Goal: Task Accomplishment & Management: Use online tool/utility

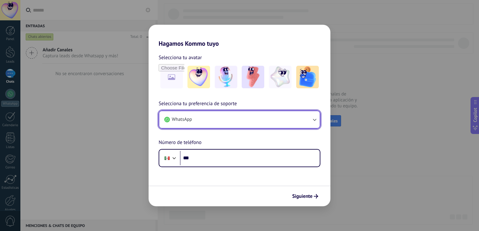
click at [271, 116] on button "WhatsApp" at bounding box center [239, 119] width 161 height 17
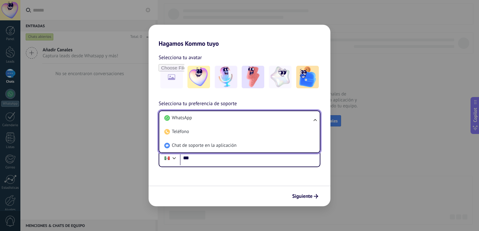
click at [271, 116] on li "WhatsApp" at bounding box center [238, 118] width 153 height 14
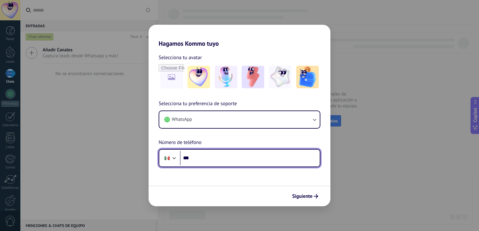
click at [252, 165] on input "***" at bounding box center [250, 158] width 140 height 14
type input "**********"
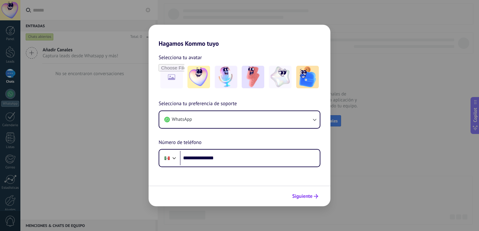
click at [310, 200] on button "Siguiente" at bounding box center [305, 196] width 32 height 11
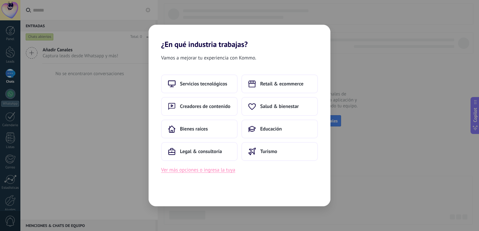
click at [222, 170] on button "Ver más opciones o ingresa la tuya" at bounding box center [198, 170] width 74 height 8
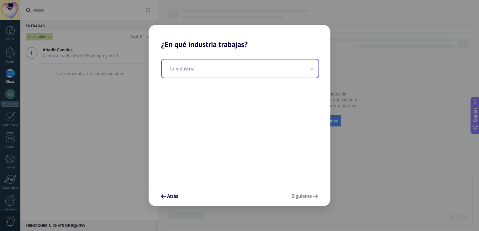
click at [213, 68] on input "text" at bounding box center [240, 69] width 157 height 18
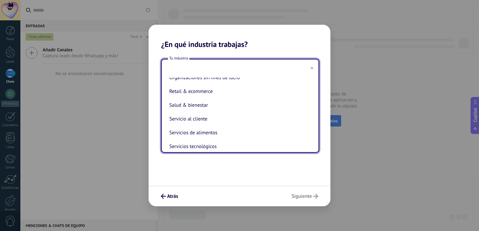
scroll to position [127, 0]
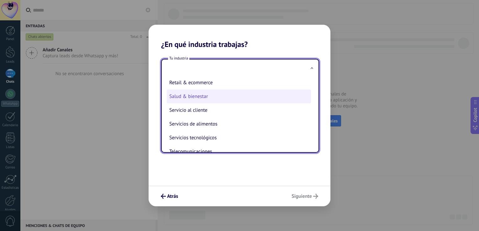
click at [204, 101] on li "Salud & bienestar" at bounding box center [239, 97] width 144 height 14
type input "**********"
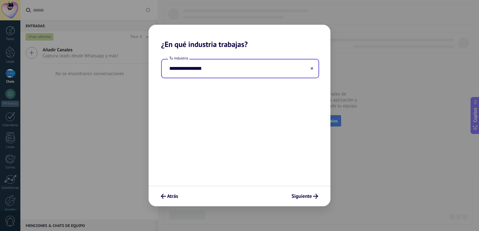
click at [305, 202] on div "Atrás Siguiente" at bounding box center [240, 196] width 182 height 21
click at [305, 196] on span "Siguiente" at bounding box center [302, 196] width 20 height 4
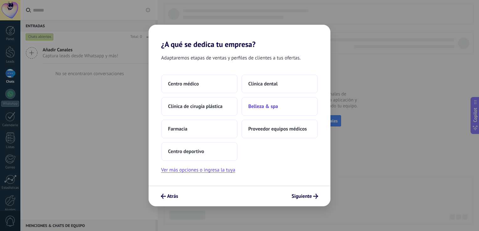
click at [284, 108] on button "Belleza & spa" at bounding box center [279, 106] width 77 height 19
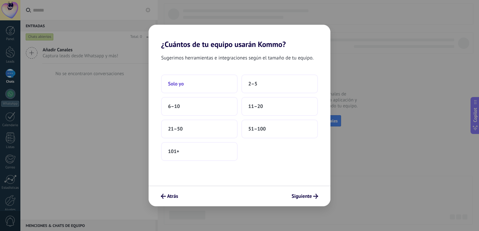
click at [216, 88] on button "Solo yo" at bounding box center [199, 84] width 77 height 19
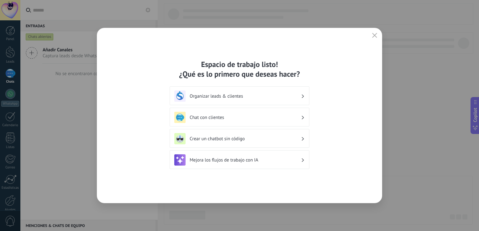
click at [218, 99] on h3 "Organizar leads & clientes" at bounding box center [245, 96] width 111 height 6
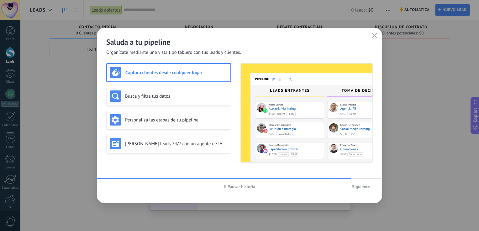
click at [229, 186] on span "Pausar historia" at bounding box center [242, 187] width 28 height 4
click at [363, 189] on span "Siguiente" at bounding box center [361, 187] width 18 height 4
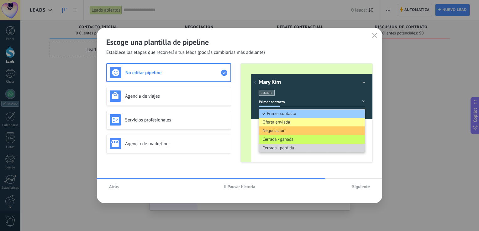
click at [117, 188] on span "Atrás" at bounding box center [114, 187] width 10 height 4
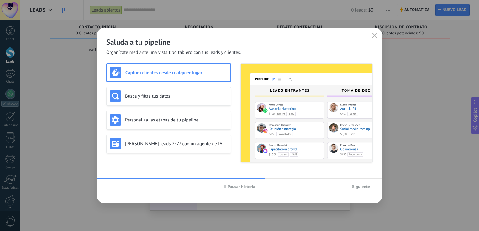
click at [224, 186] on icon "button" at bounding box center [225, 186] width 3 height 3
click at [373, 34] on use "button" at bounding box center [374, 35] width 5 height 5
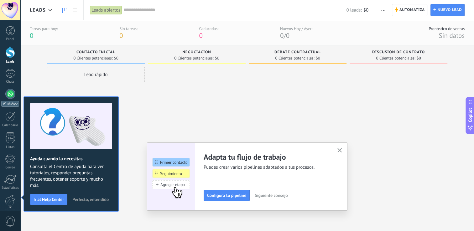
click at [11, 95] on div at bounding box center [10, 94] width 10 height 10
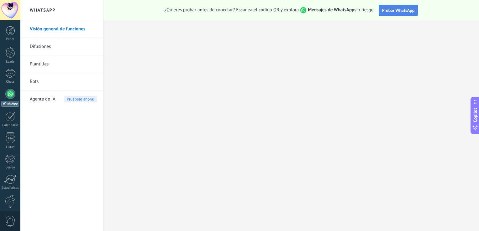
click at [407, 9] on span "Probar WhatsApp" at bounding box center [398, 11] width 33 height 6
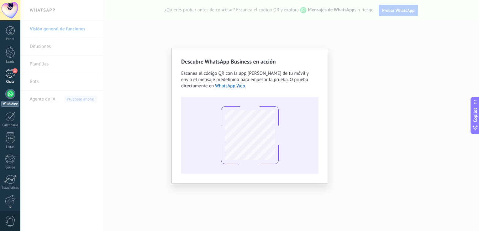
click at [12, 74] on div "1" at bounding box center [10, 73] width 10 height 9
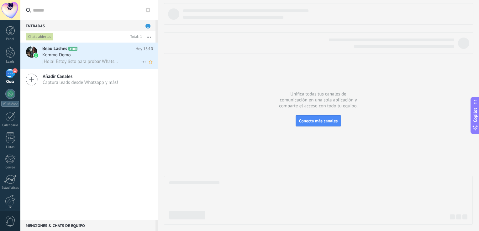
click at [64, 53] on span "Kommo Demo" at bounding box center [56, 55] width 29 height 6
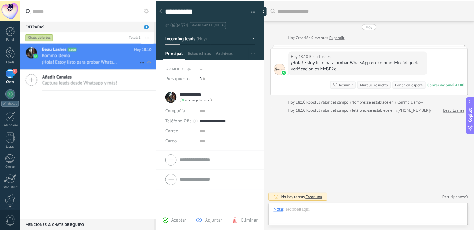
scroll to position [9, 0]
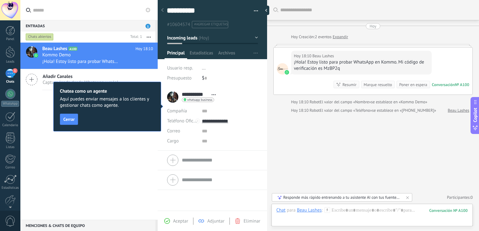
click at [170, 98] on div "**********" at bounding box center [193, 97] width 52 height 16
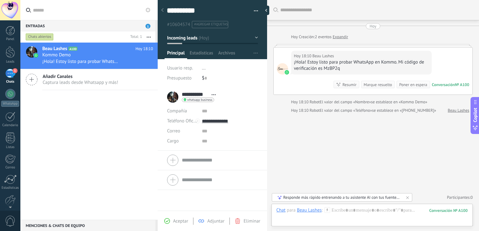
click at [107, 25] on div "Entradas 1" at bounding box center [87, 25] width 135 height 11
click at [12, 33] on div at bounding box center [10, 30] width 9 height 9
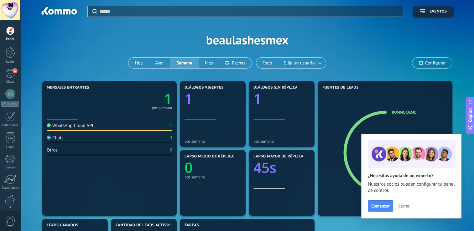
click at [404, 208] on span "Cerrar" at bounding box center [403, 206] width 11 height 4
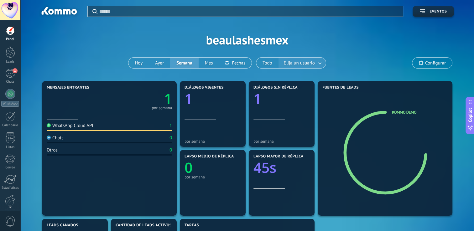
click at [303, 62] on span "Elija un usuario" at bounding box center [300, 63] width 34 height 8
click at [6, 52] on div at bounding box center [10, 52] width 9 height 12
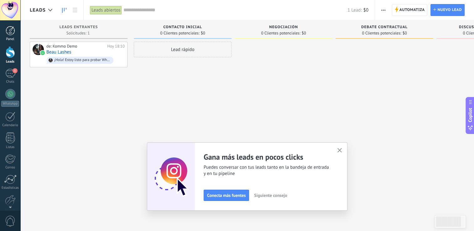
click at [10, 34] on div at bounding box center [10, 30] width 9 height 9
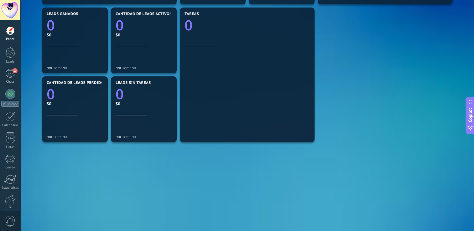
scroll to position [212, 0]
click at [9, 185] on link "Estadísticas" at bounding box center [10, 182] width 20 height 15
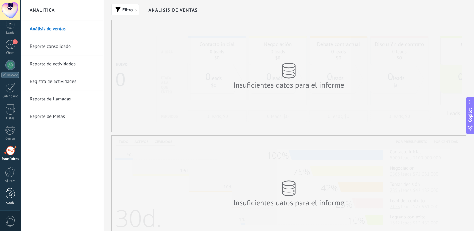
scroll to position [29, 0]
click at [6, 175] on div at bounding box center [10, 171] width 11 height 11
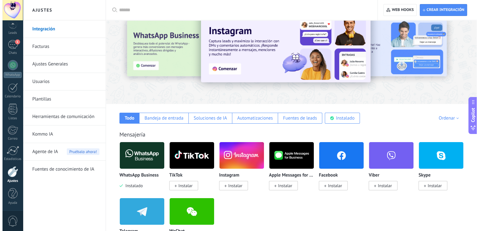
scroll to position [23, 0]
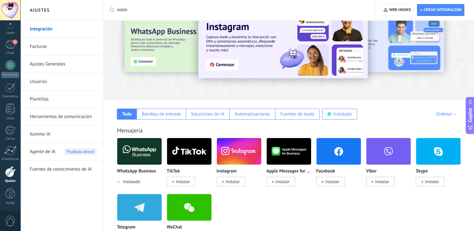
click at [229, 180] on span "Instalar" at bounding box center [233, 182] width 14 height 6
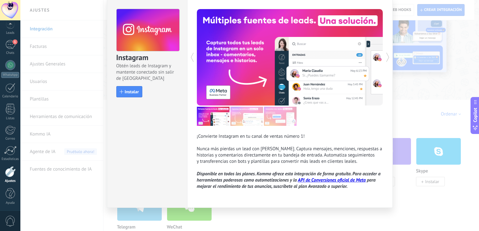
click at [425, 117] on div "Instagram Obtén leads de Instagram y mantente conectado sin salir de Kommo Inst…" at bounding box center [249, 115] width 459 height 231
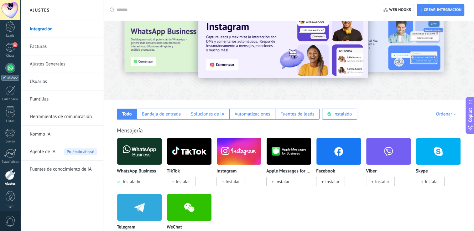
scroll to position [0, 0]
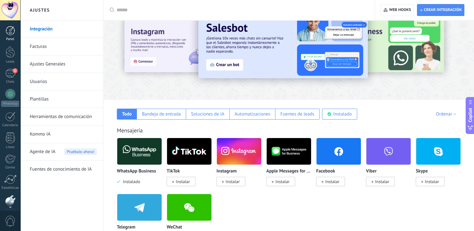
click at [8, 37] on link "Panel" at bounding box center [10, 33] width 20 height 15
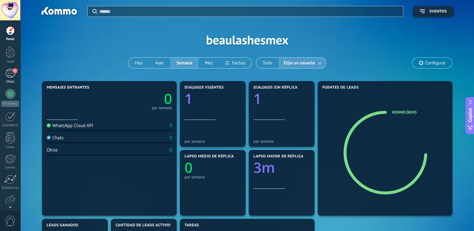
click at [11, 74] on div "1" at bounding box center [10, 73] width 10 height 9
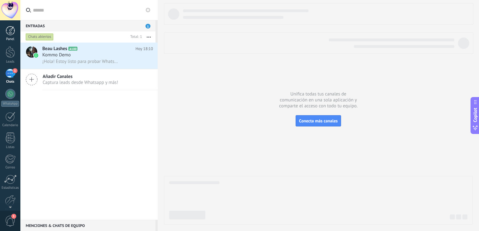
click at [9, 31] on div at bounding box center [10, 30] width 9 height 9
